Goal: Task Accomplishment & Management: Manage account settings

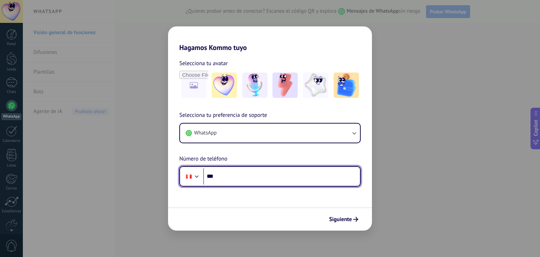
click at [207, 176] on input "***" at bounding box center [281, 176] width 157 height 16
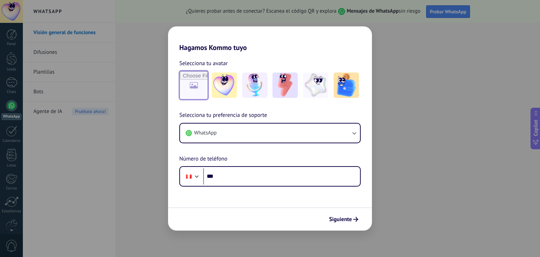
click at [197, 84] on input "file" at bounding box center [193, 84] width 27 height 27
type input "**********"
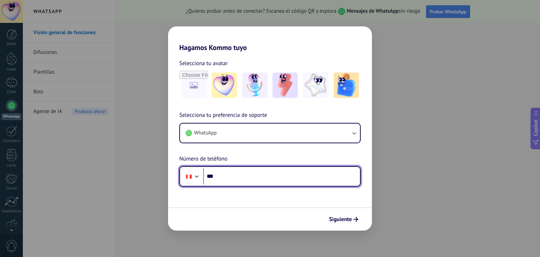
click at [235, 174] on input "***" at bounding box center [281, 176] width 157 height 16
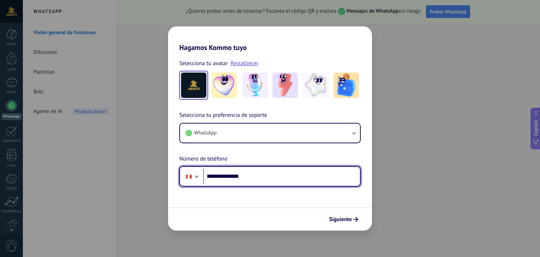
type input "**********"
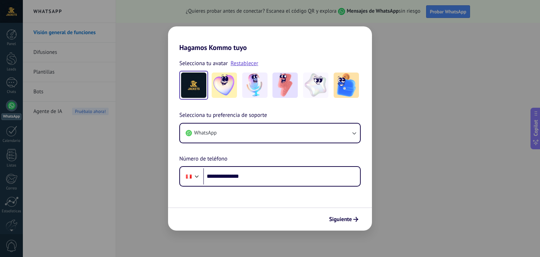
click at [315, 154] on div "**********" at bounding box center [270, 149] width 204 height 76
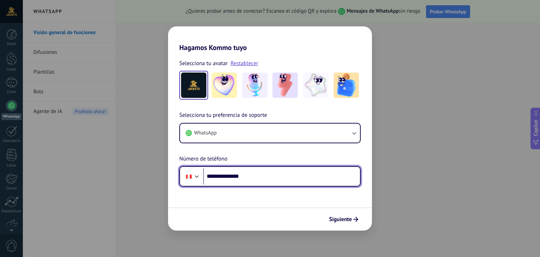
click at [217, 179] on input "**********" at bounding box center [281, 176] width 157 height 16
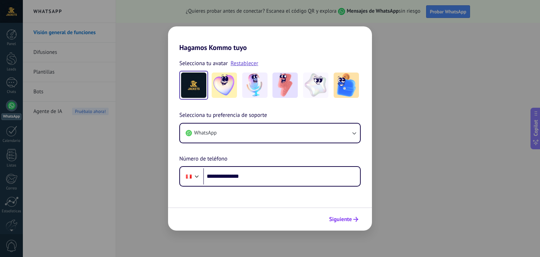
click at [343, 217] on span "Siguiente" at bounding box center [340, 219] width 23 height 5
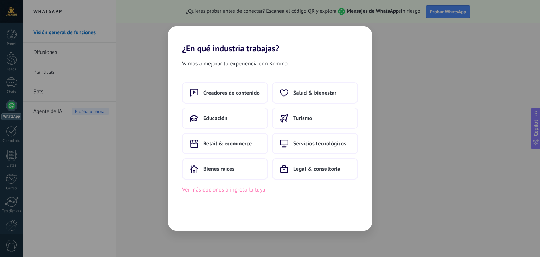
click at [237, 190] on button "Ver más opciones o ingresa la tuya" at bounding box center [223, 189] width 83 height 9
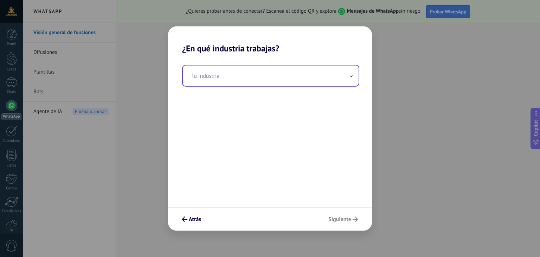
click at [223, 80] on input "text" at bounding box center [271, 75] width 176 height 20
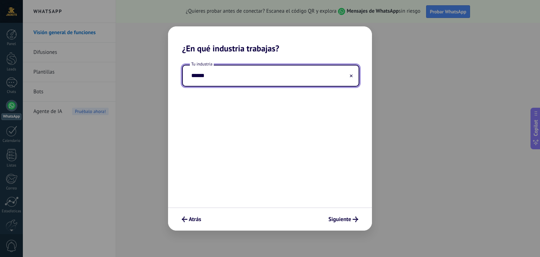
type input "******"
click at [256, 140] on div "Tu industria ******" at bounding box center [270, 130] width 204 height 154
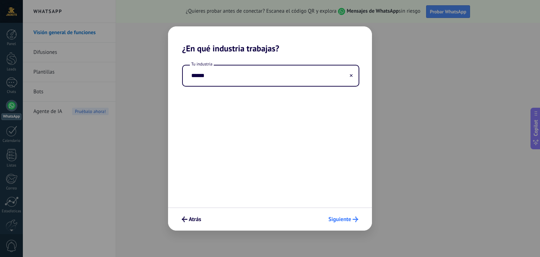
click at [341, 215] on button "Siguiente" at bounding box center [343, 219] width 36 height 12
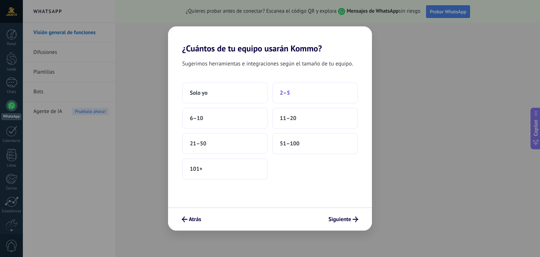
click at [290, 90] on span "2–5" at bounding box center [285, 92] width 10 height 7
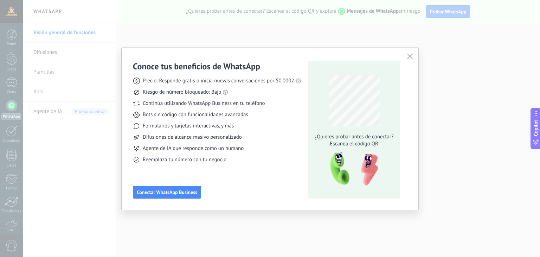
click at [274, 158] on div "Reemplaza tu número con tu negocio" at bounding box center [217, 159] width 169 height 7
click at [287, 156] on div "Reemplaza tu número con tu negocio" at bounding box center [217, 159] width 169 height 7
click at [412, 57] on button "button" at bounding box center [410, 57] width 9 height 10
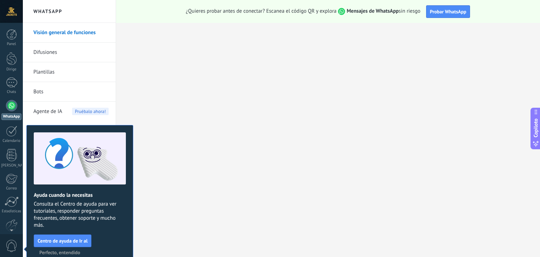
click at [70, 251] on span "Perfecto, entendido" at bounding box center [59, 252] width 41 height 5
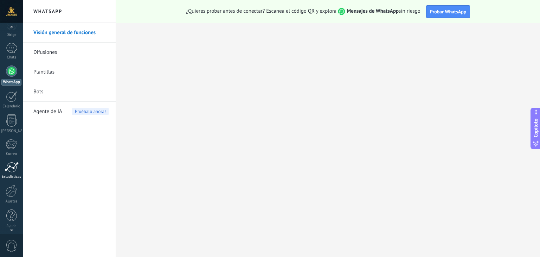
scroll to position [35, 0]
click at [11, 197] on link "Ajustes" at bounding box center [11, 193] width 23 height 19
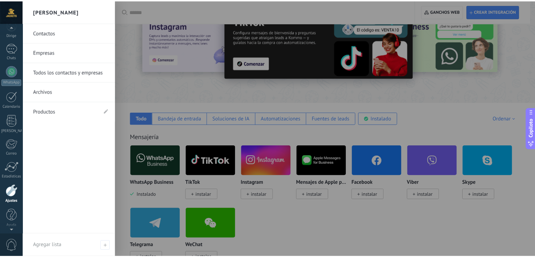
scroll to position [36, 0]
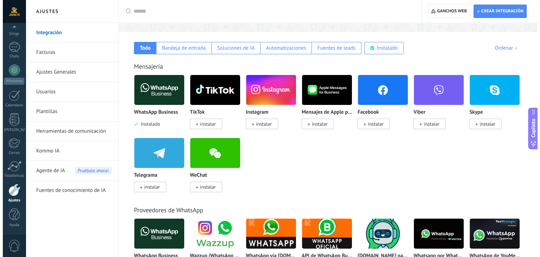
scroll to position [141, 0]
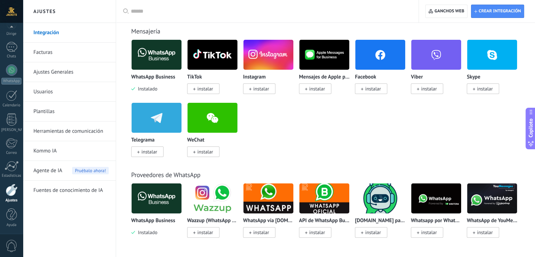
click at [156, 207] on img at bounding box center [157, 198] width 50 height 34
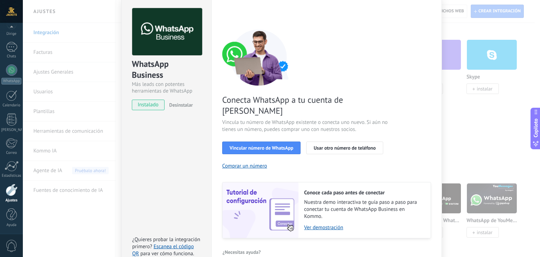
scroll to position [30, 0]
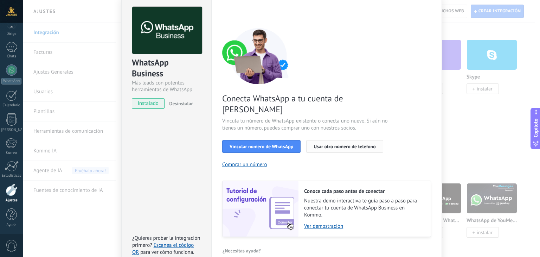
click at [334, 144] on span "Usar otro número de teléfono" at bounding box center [345, 146] width 62 height 5
click at [326, 223] on font "Ver demostración" at bounding box center [323, 226] width 39 height 7
click at [329, 140] on button "Usar otro número de teléfono" at bounding box center [344, 146] width 77 height 13
click at [184, 103] on font "Desinstalar" at bounding box center [181, 103] width 24 height 6
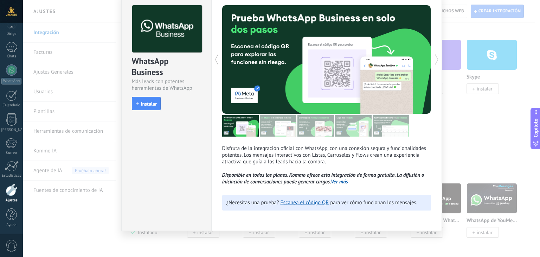
scroll to position [0, 0]
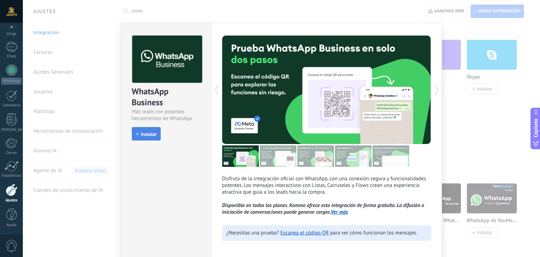
click at [152, 133] on font "instalar" at bounding box center [149, 134] width 16 height 6
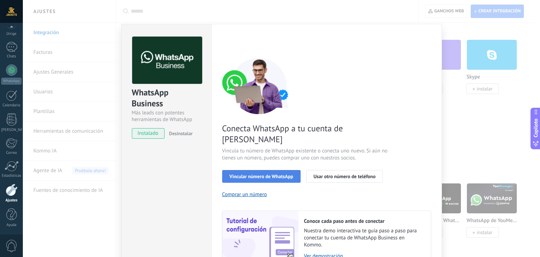
click at [272, 173] on font "Vincular número de WhatsApp" at bounding box center [262, 176] width 64 height 6
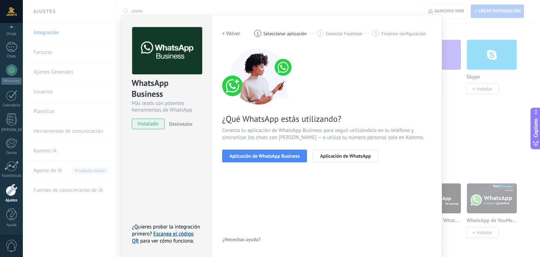
scroll to position [10, 0]
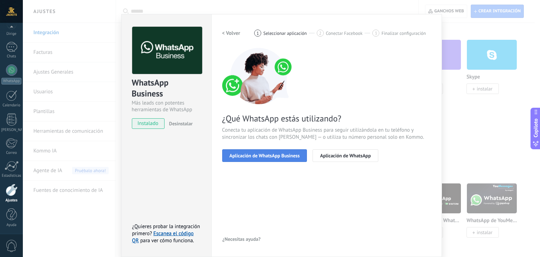
click at [274, 155] on span "Aplicación de WhatsApp Business" at bounding box center [265, 155] width 70 height 5
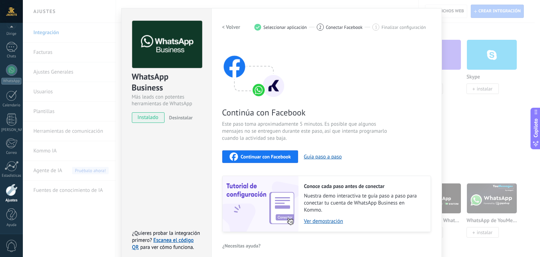
scroll to position [22, 0]
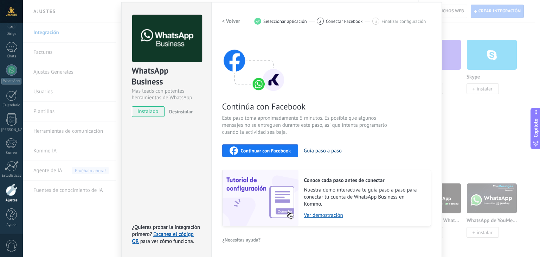
click at [327, 151] on button "Guía paso a paso" at bounding box center [323, 150] width 38 height 7
click at [172, 139] on div "WhatsApp Business Más leads con potentes herramientas de WhatsApp instalado Des…" at bounding box center [166, 129] width 90 height 255
click at [239, 22] on font "< Volver" at bounding box center [231, 21] width 18 height 7
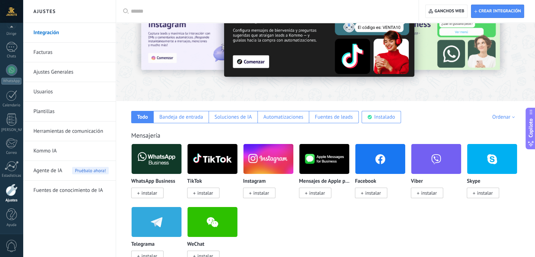
scroll to position [35, 0]
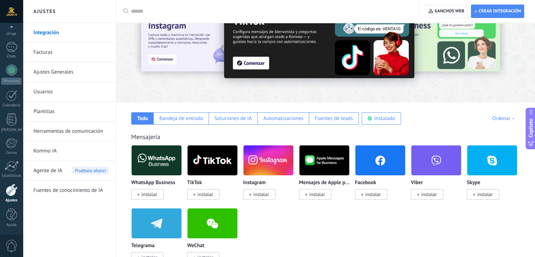
click at [52, 32] on link "Integración" at bounding box center [70, 33] width 75 height 20
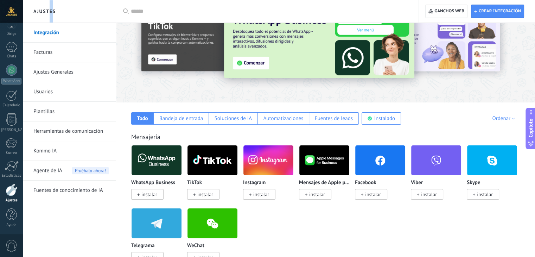
click at [51, 11] on h2 "Ajustes" at bounding box center [69, 11] width 75 height 23
click at [63, 32] on link "Integración" at bounding box center [70, 33] width 75 height 20
click at [57, 50] on link "Facturas" at bounding box center [70, 53] width 75 height 20
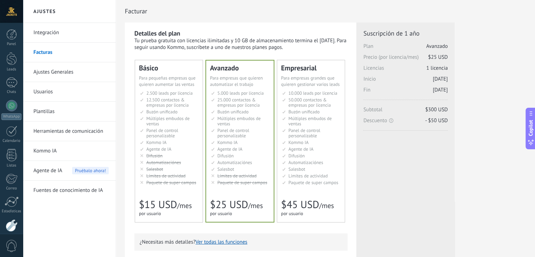
click at [38, 31] on link "Integración" at bounding box center [70, 33] width 75 height 20
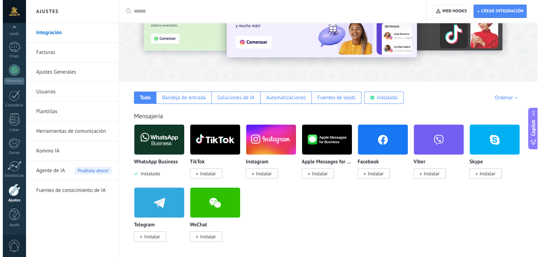
scroll to position [70, 0]
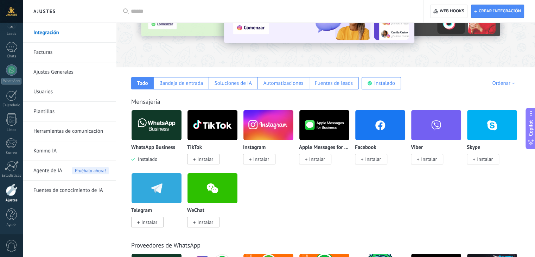
click at [158, 122] on img at bounding box center [157, 125] width 50 height 34
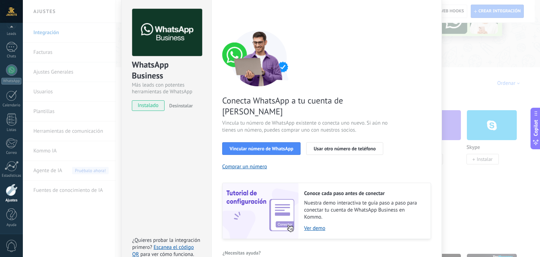
scroll to position [30, 0]
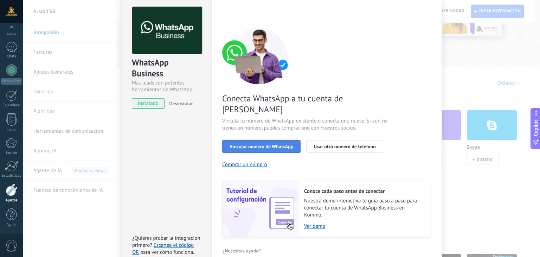
click at [278, 144] on span "Vincular número de WhatsApp" at bounding box center [262, 146] width 64 height 5
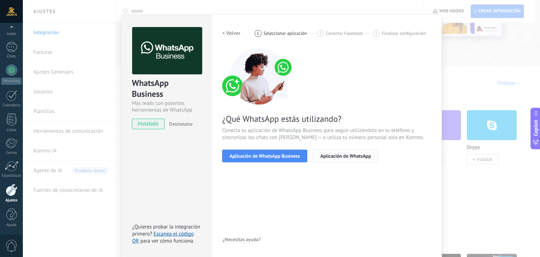
click at [349, 153] on span "Aplicación de WhatsApp" at bounding box center [346, 155] width 51 height 5
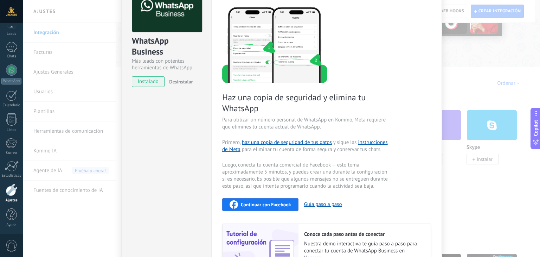
scroll to position [0, 0]
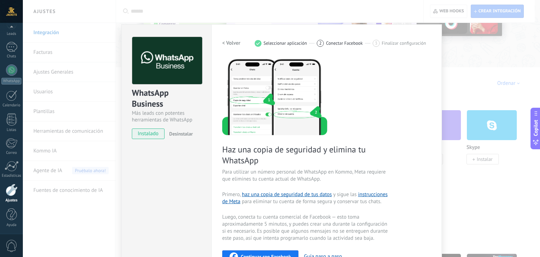
click at [230, 45] on h2 "< Volver" at bounding box center [231, 43] width 18 height 7
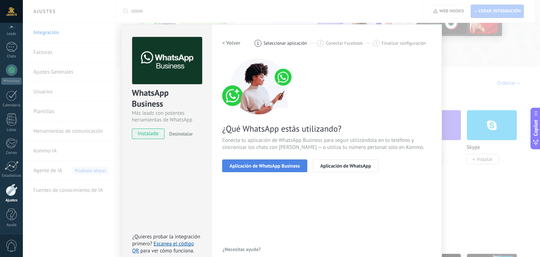
click at [256, 166] on span "Aplicación de WhatsApp Business" at bounding box center [265, 165] width 70 height 5
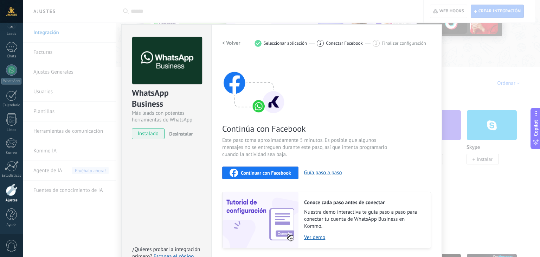
click at [262, 173] on span "Continuar con Facebook" at bounding box center [266, 172] width 50 height 5
click at [456, 68] on div "WhatsApp Business Más leads con potentes herramientas de WhatsApp instalado Des…" at bounding box center [282, 128] width 518 height 257
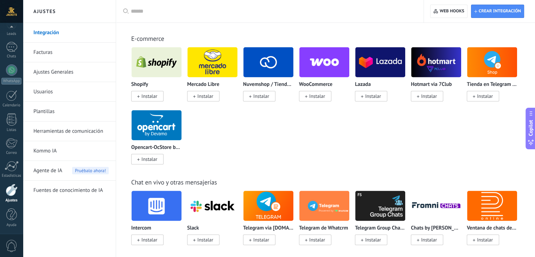
scroll to position [422, 0]
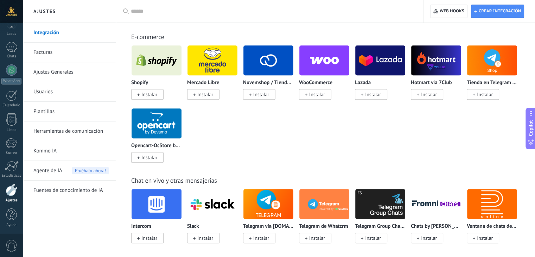
click at [82, 188] on link "Fuentes de conocimiento de IA" at bounding box center [70, 190] width 75 height 20
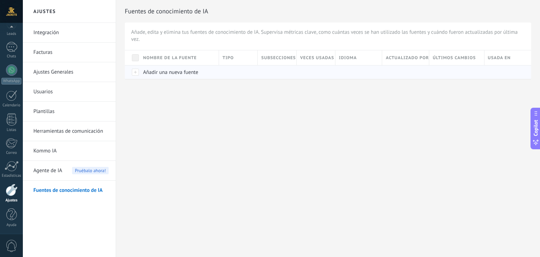
click at [142, 71] on div "Añadir una nueva fuente" at bounding box center [178, 71] width 76 height 13
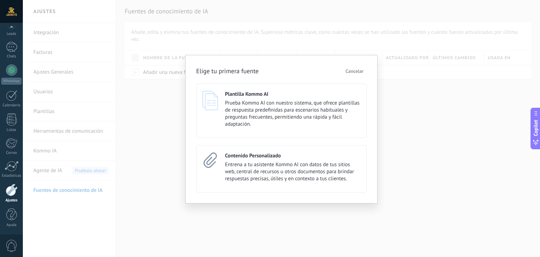
click at [247, 221] on div "Elige tu primera fuente Cancelar Plantilla Kommo AI Prueba Kommo AI con nuestro…" at bounding box center [282, 128] width 518 height 257
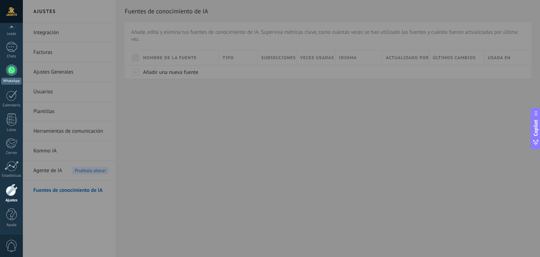
click at [10, 72] on div at bounding box center [11, 69] width 11 height 11
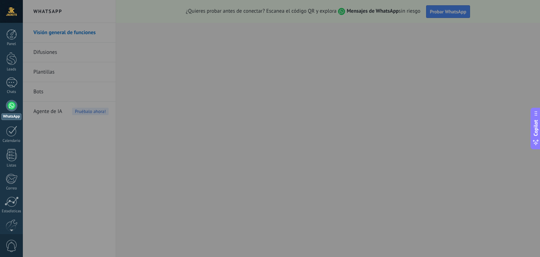
click at [298, 137] on div at bounding box center [293, 128] width 540 height 257
click at [203, 191] on div at bounding box center [293, 128] width 540 height 257
click at [339, 68] on div at bounding box center [293, 128] width 540 height 257
click at [201, 193] on div at bounding box center [293, 128] width 540 height 257
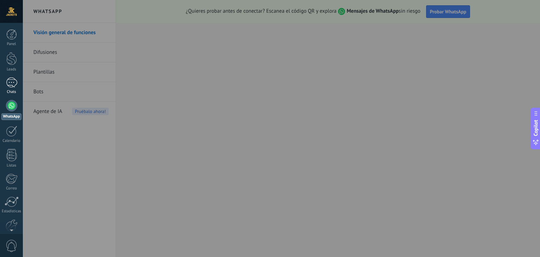
click at [14, 87] on div at bounding box center [11, 82] width 11 height 10
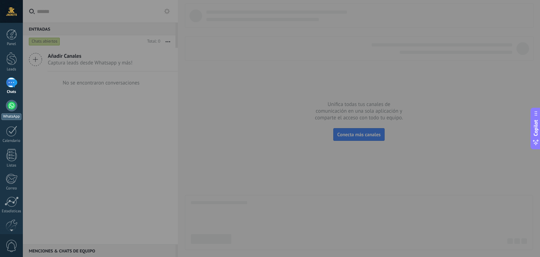
click at [13, 109] on div at bounding box center [11, 105] width 11 height 11
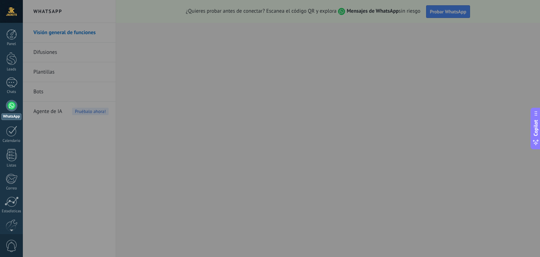
click at [380, 107] on div at bounding box center [293, 128] width 540 height 257
click at [321, 163] on div at bounding box center [293, 128] width 540 height 257
click at [265, 192] on div at bounding box center [293, 128] width 540 height 257
click at [11, 37] on div at bounding box center [11, 34] width 11 height 11
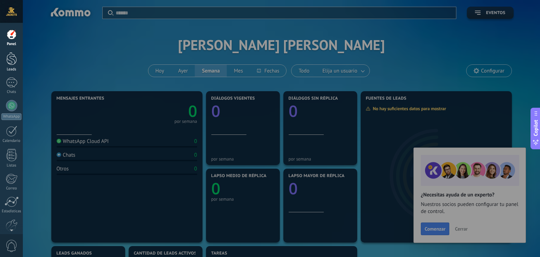
click at [7, 59] on div at bounding box center [11, 58] width 11 height 13
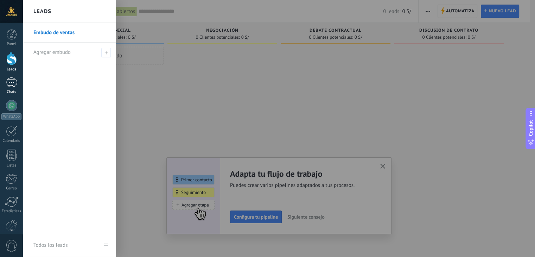
click at [13, 85] on div at bounding box center [11, 82] width 11 height 10
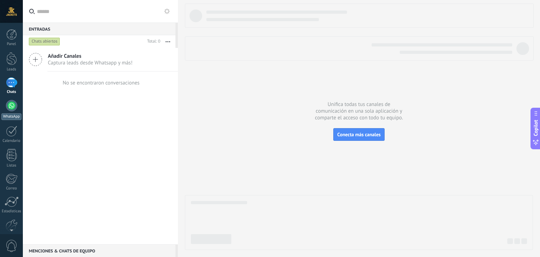
click at [12, 113] on div "WhatsApp" at bounding box center [11, 116] width 20 height 7
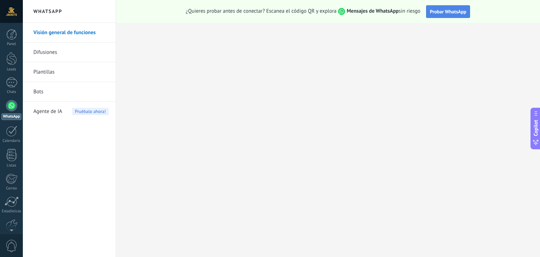
click at [444, 11] on span "Probar WhatsApp" at bounding box center [448, 11] width 37 height 6
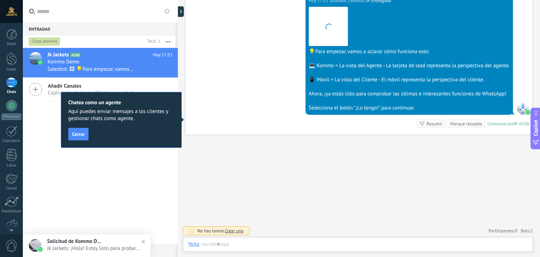
scroll to position [10, 0]
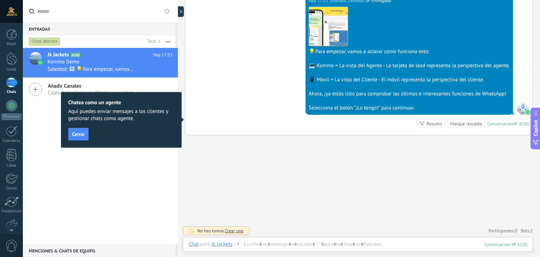
click at [78, 132] on span "Cerrar" at bounding box center [78, 134] width 13 height 5
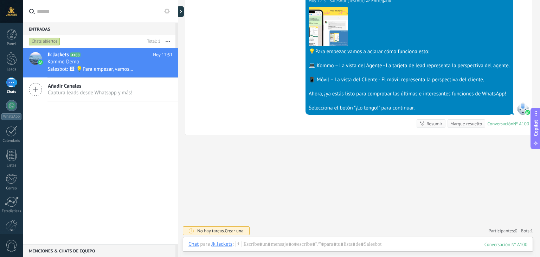
click at [522, 108] on div at bounding box center [523, 108] width 13 height 13
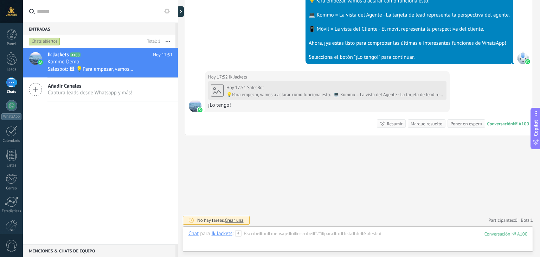
scroll to position [304, 0]
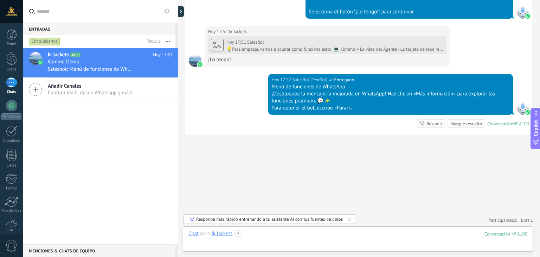
click at [276, 235] on div at bounding box center [358, 240] width 339 height 21
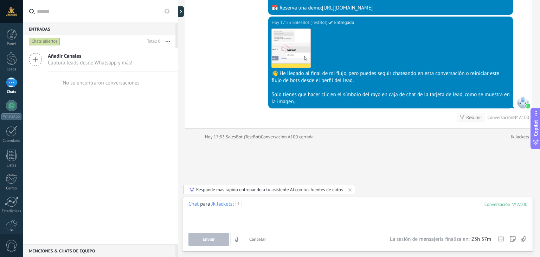
scroll to position [556, 0]
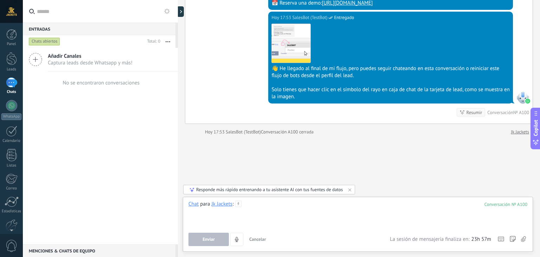
click at [263, 206] on div at bounding box center [358, 214] width 339 height 27
click at [208, 241] on span "Enviar" at bounding box center [209, 239] width 12 height 5
click at [202, 238] on button "Enviar" at bounding box center [209, 239] width 40 height 13
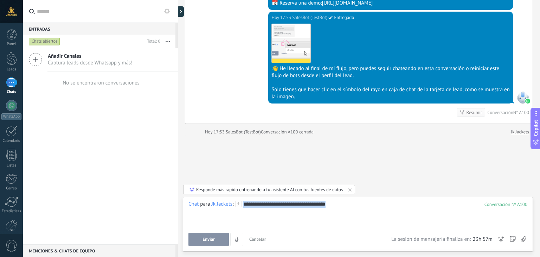
drag, startPoint x: 344, startPoint y: 206, endPoint x: 243, endPoint y: 206, distance: 100.6
click at [243, 206] on div "**********" at bounding box center [358, 214] width 339 height 27
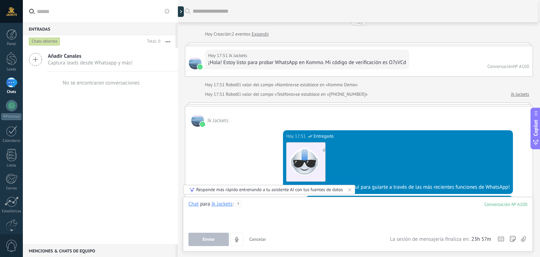
scroll to position [0, 0]
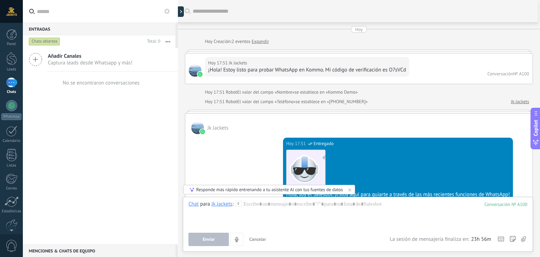
click at [14, 83] on div "1" at bounding box center [11, 82] width 11 height 10
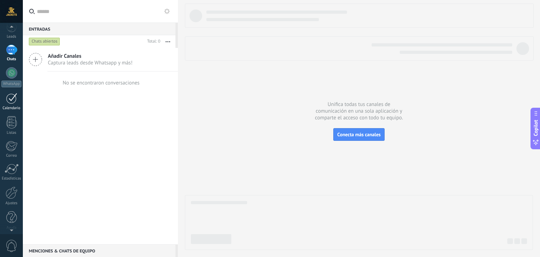
scroll to position [36, 0]
click at [8, 192] on div at bounding box center [12, 190] width 12 height 12
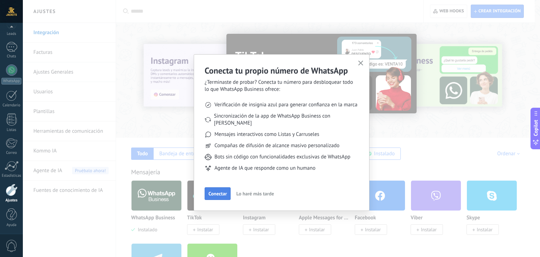
click at [217, 191] on span "Conectar" at bounding box center [218, 193] width 18 height 5
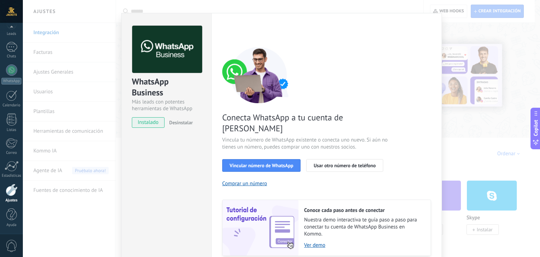
scroll to position [30, 0]
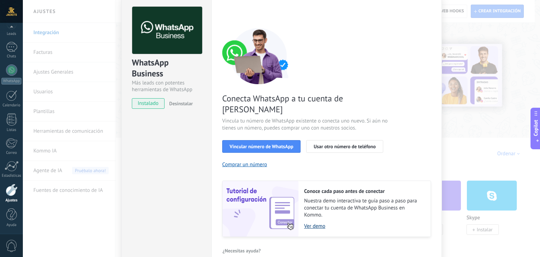
click at [311, 223] on link "Ver demo" at bounding box center [364, 226] width 120 height 7
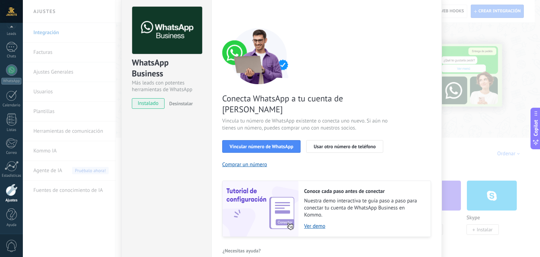
click at [168, 142] on div "WhatsApp Business Más leads con potentes herramientas de WhatsApp instalado Des…" at bounding box center [166, 131] width 90 height 274
click at [13, 71] on div at bounding box center [11, 69] width 11 height 11
